Goal: Navigation & Orientation: Find specific page/section

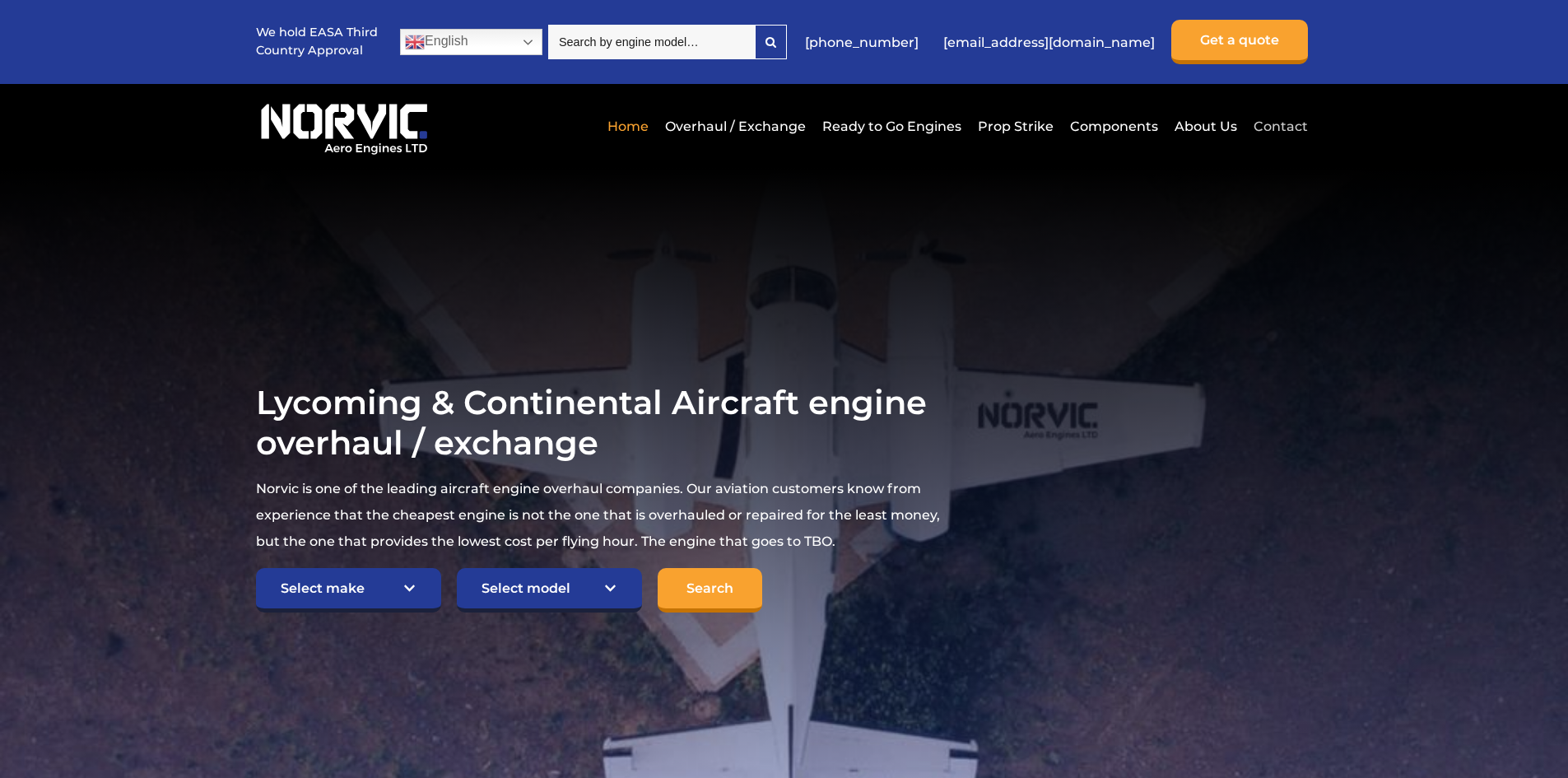
click at [1271, 127] on link "Contact" at bounding box center [1279, 126] width 58 height 41
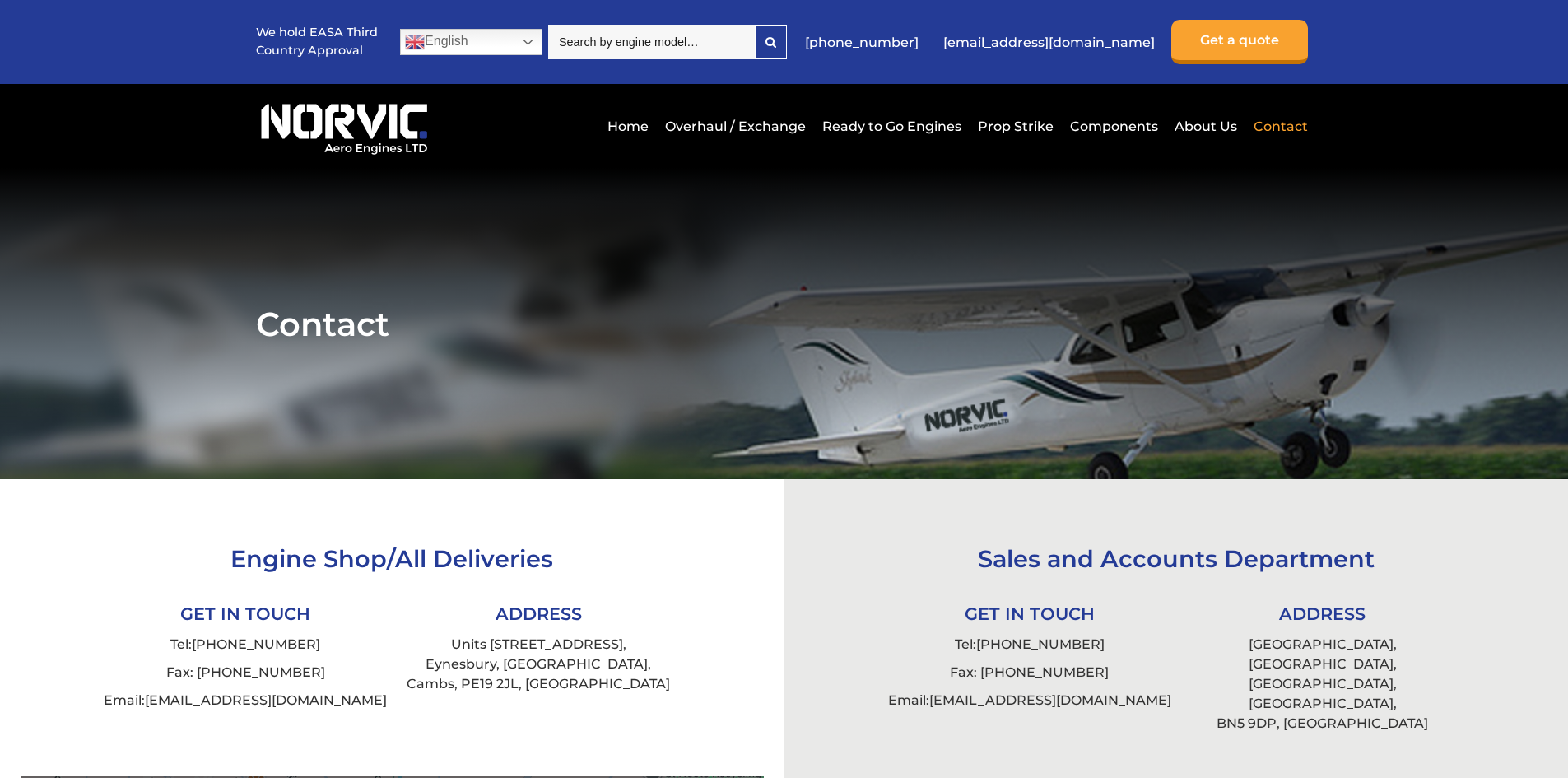
click at [814, 87] on div "Home Overhaul / Exchange Ready to Go Engines Prop Strike Components About Us Co…" at bounding box center [784, 126] width 1056 height 84
click at [776, 115] on link "Overhaul / Exchange" at bounding box center [735, 126] width 149 height 41
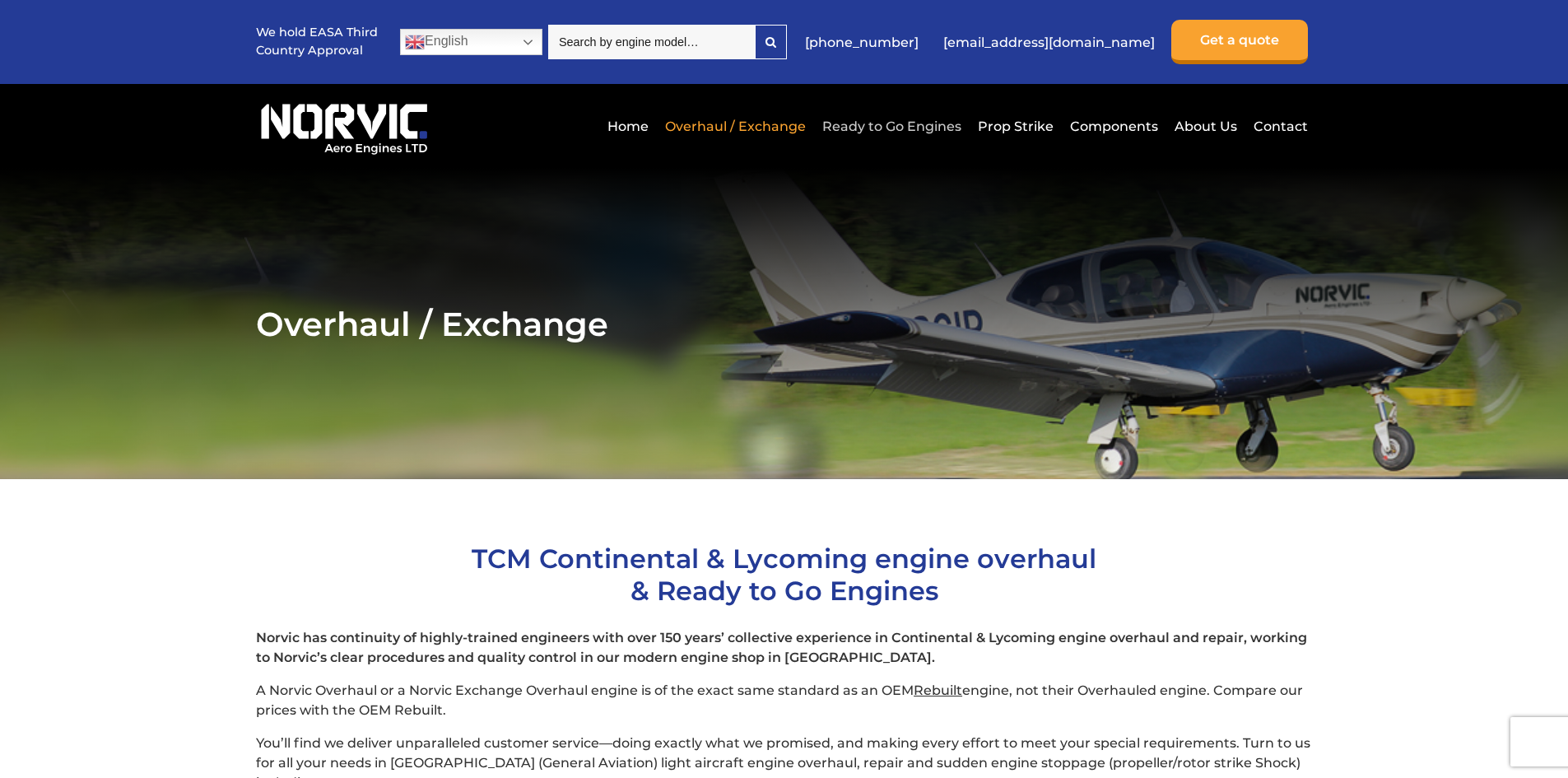
click at [901, 126] on link "Ready to Go Engines" at bounding box center [891, 126] width 147 height 41
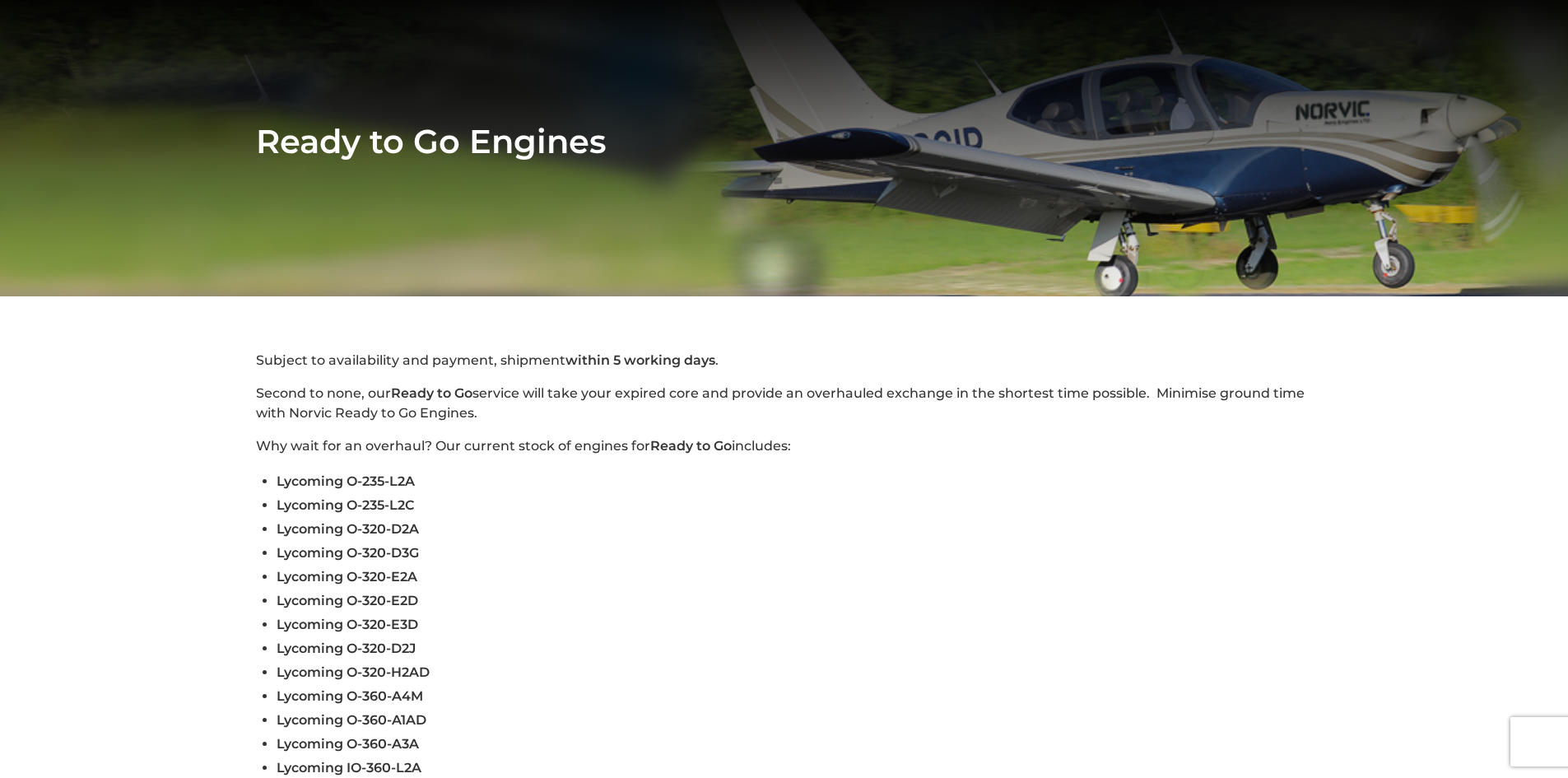
scroll to position [82, 0]
